Goal: Transaction & Acquisition: Subscribe to service/newsletter

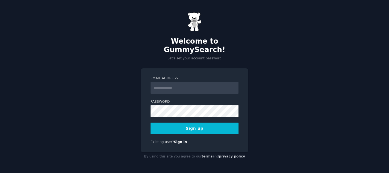
click at [182, 82] on input "Email Address" at bounding box center [194, 88] width 88 height 12
type input "**********"
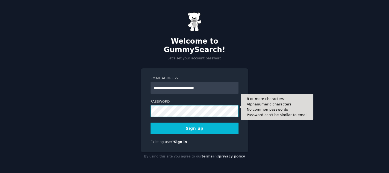
click at [150, 123] on button "Sign up" at bounding box center [194, 128] width 88 height 11
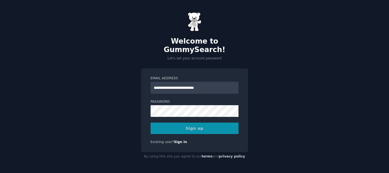
click at [194, 124] on div "Sign up" at bounding box center [194, 128] width 88 height 11
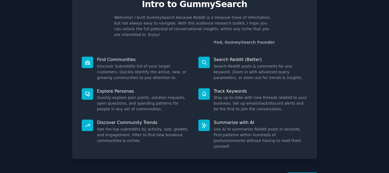
scroll to position [40, 0]
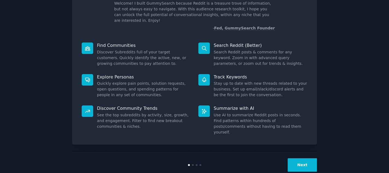
click at [315, 159] on button "Next" at bounding box center [301, 165] width 29 height 13
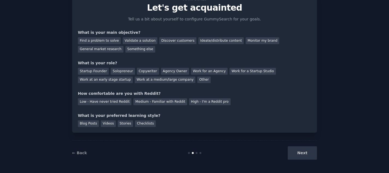
scroll to position [22, 0]
drag, startPoint x: 300, startPoint y: 161, endPoint x: 281, endPoint y: 160, distance: 19.7
click at [285, 160] on div "← Back Next" at bounding box center [194, 153] width 244 height 25
click at [104, 41] on div "Find a problem to solve" at bounding box center [99, 41] width 43 height 7
click at [140, 41] on div "Validate a solution" at bounding box center [140, 41] width 35 height 7
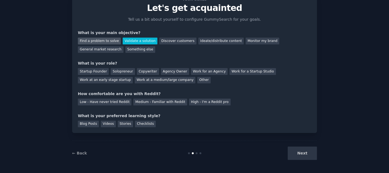
click at [104, 43] on div "Find a problem to solve" at bounding box center [99, 41] width 43 height 7
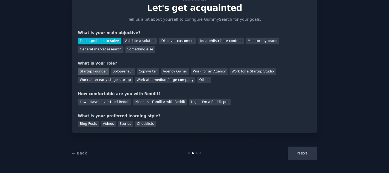
click at [97, 73] on div "Startup Founder" at bounding box center [93, 71] width 31 height 7
click at [148, 100] on div "Medium - Familiar with Reddit" at bounding box center [159, 102] width 53 height 7
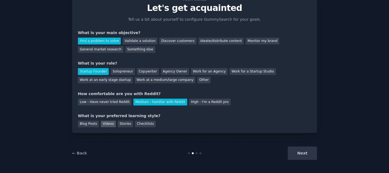
click at [102, 121] on div "Videos" at bounding box center [108, 124] width 15 height 7
click at [95, 121] on div "Blog Posts" at bounding box center [88, 124] width 21 height 7
click at [301, 150] on button "Next" at bounding box center [301, 153] width 29 height 13
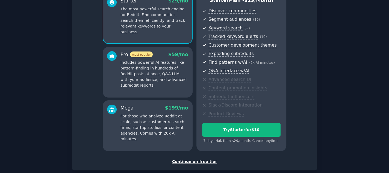
scroll to position [85, 0]
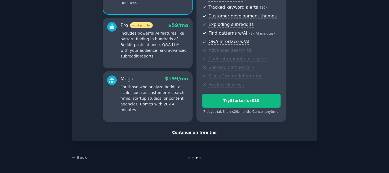
click at [188, 132] on div "Continue on free tier" at bounding box center [194, 133] width 233 height 6
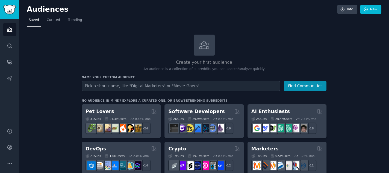
click at [145, 83] on input "text" at bounding box center [181, 86] width 198 height 10
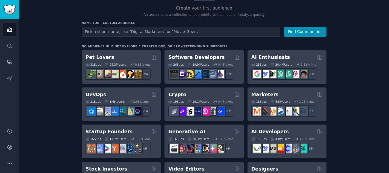
scroll to position [55, 0]
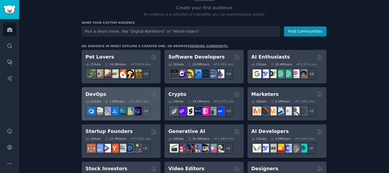
click at [91, 96] on h2 "DevOps" at bounding box center [95, 94] width 21 height 7
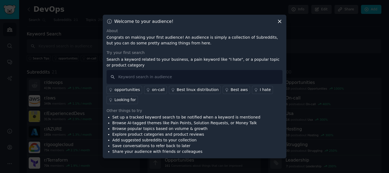
click at [276, 22] on div "Welcome to your audience!" at bounding box center [194, 22] width 176 height 6
click at [279, 20] on icon at bounding box center [279, 22] width 6 height 6
click at [276, 20] on icon at bounding box center [279, 22] width 6 height 6
